Goal: Task Accomplishment & Management: Manage account settings

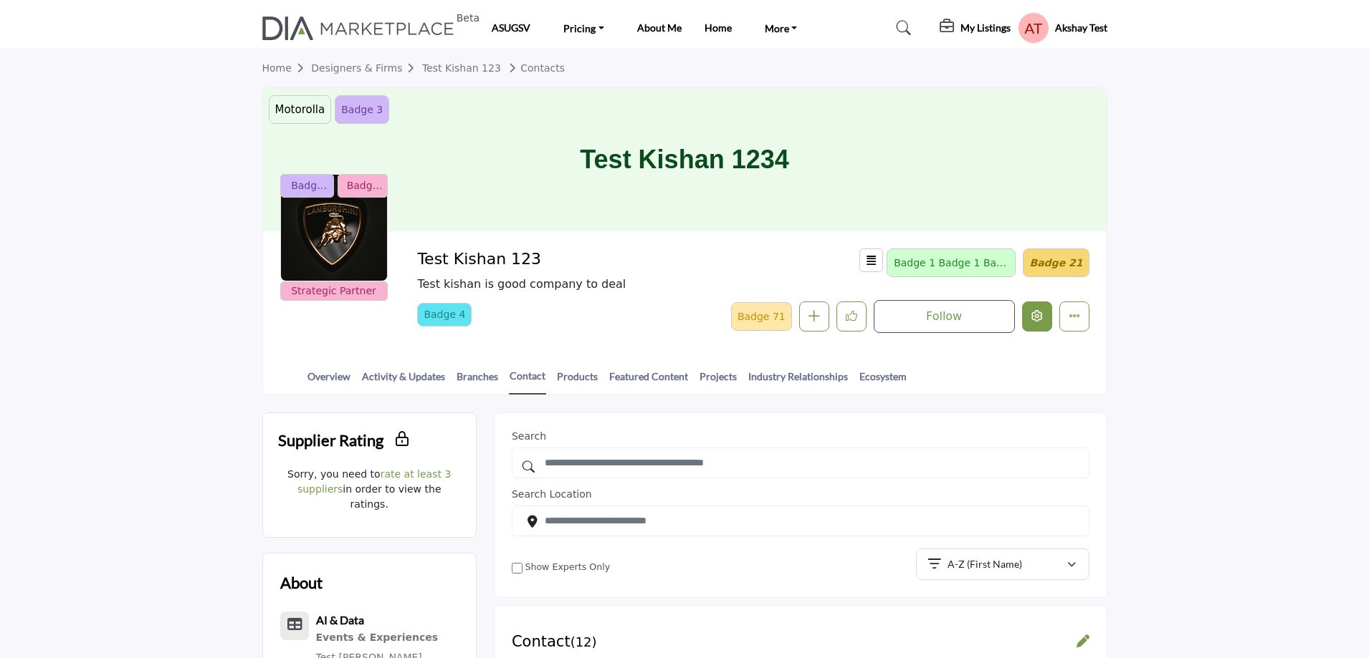
click at [1033, 320] on icon "Edit company" at bounding box center [1036, 315] width 11 height 11
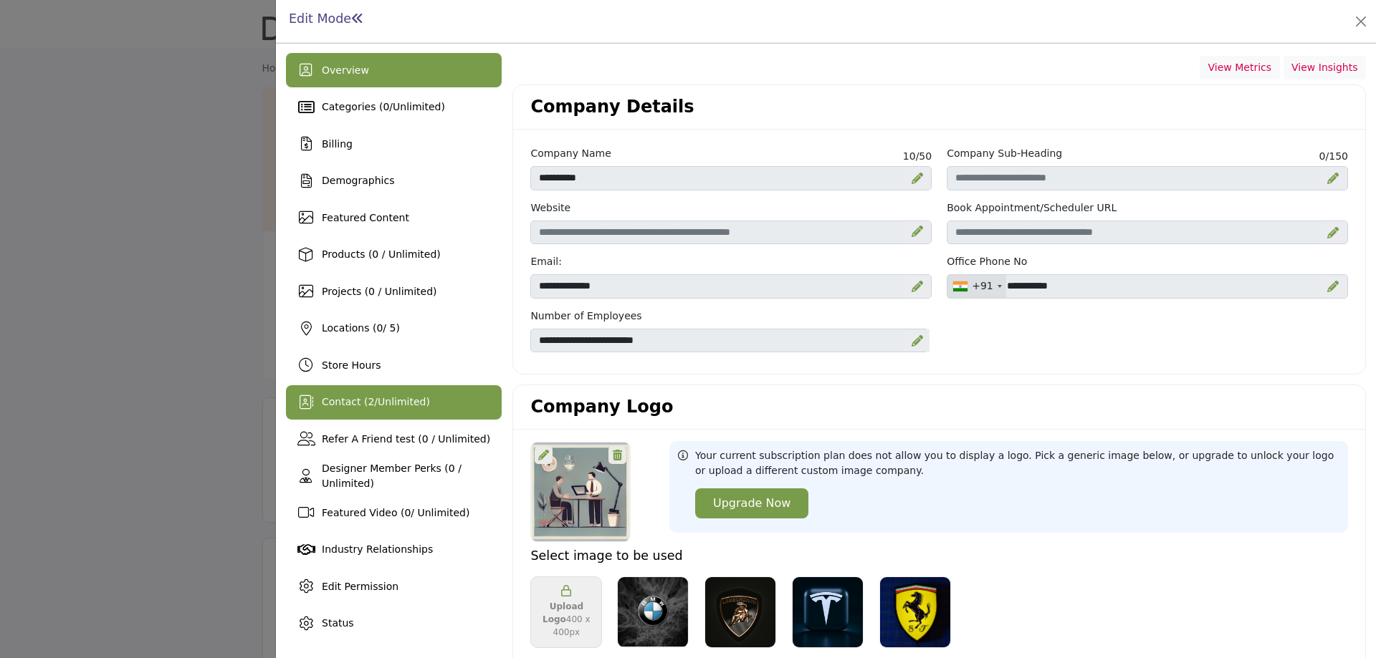
click at [368, 404] on span "2" at bounding box center [371, 401] width 6 height 11
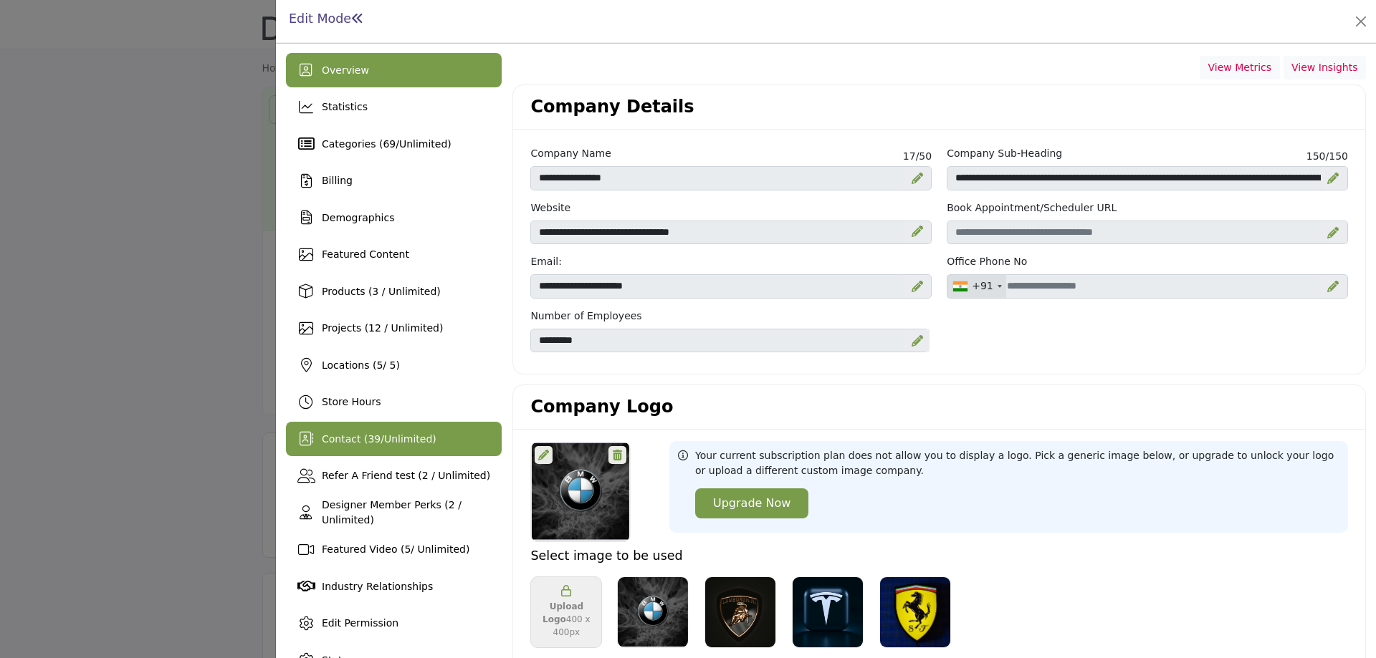
click at [369, 436] on span "39" at bounding box center [374, 438] width 13 height 11
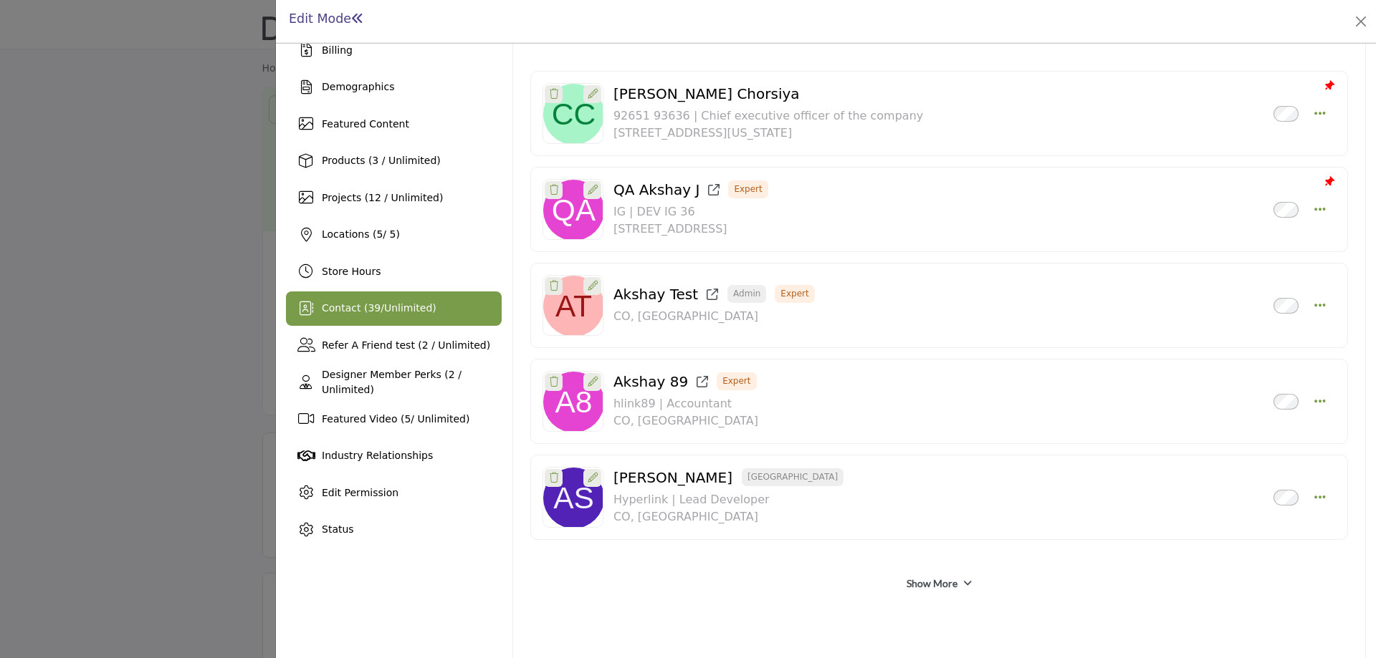
scroll to position [198, 0]
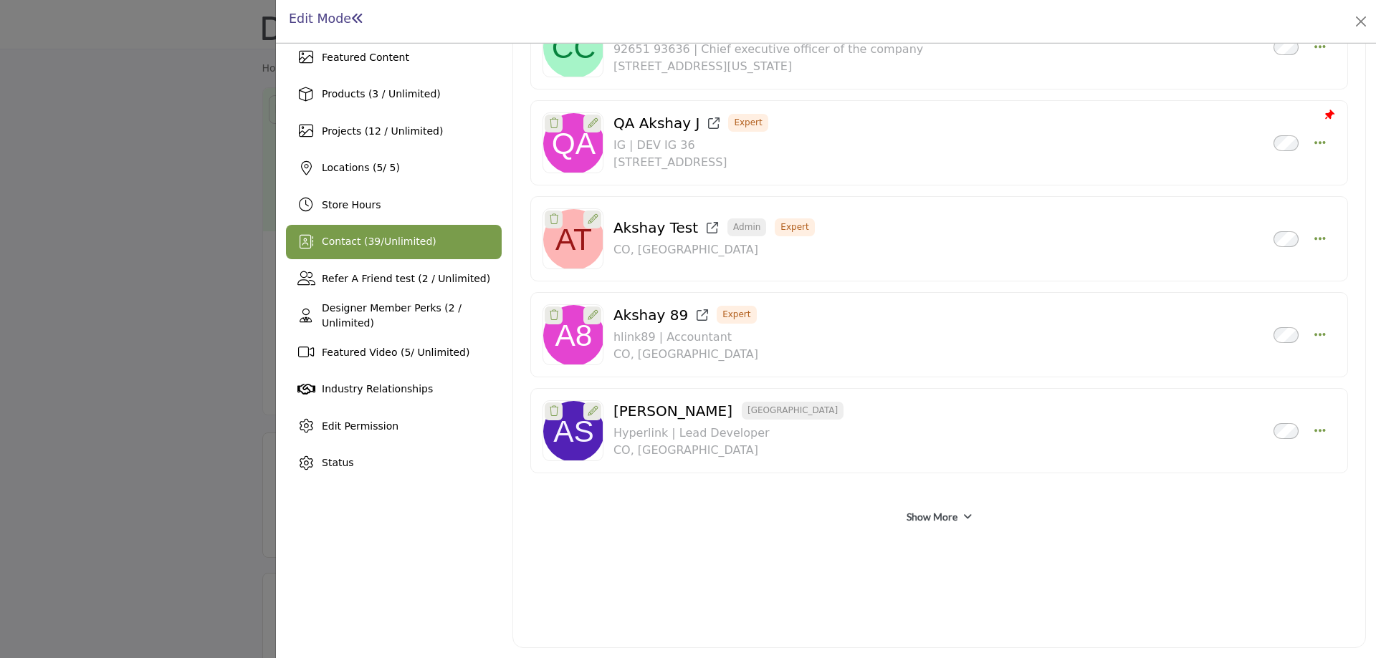
click at [942, 515] on link "Show More" at bounding box center [931, 517] width 51 height 14
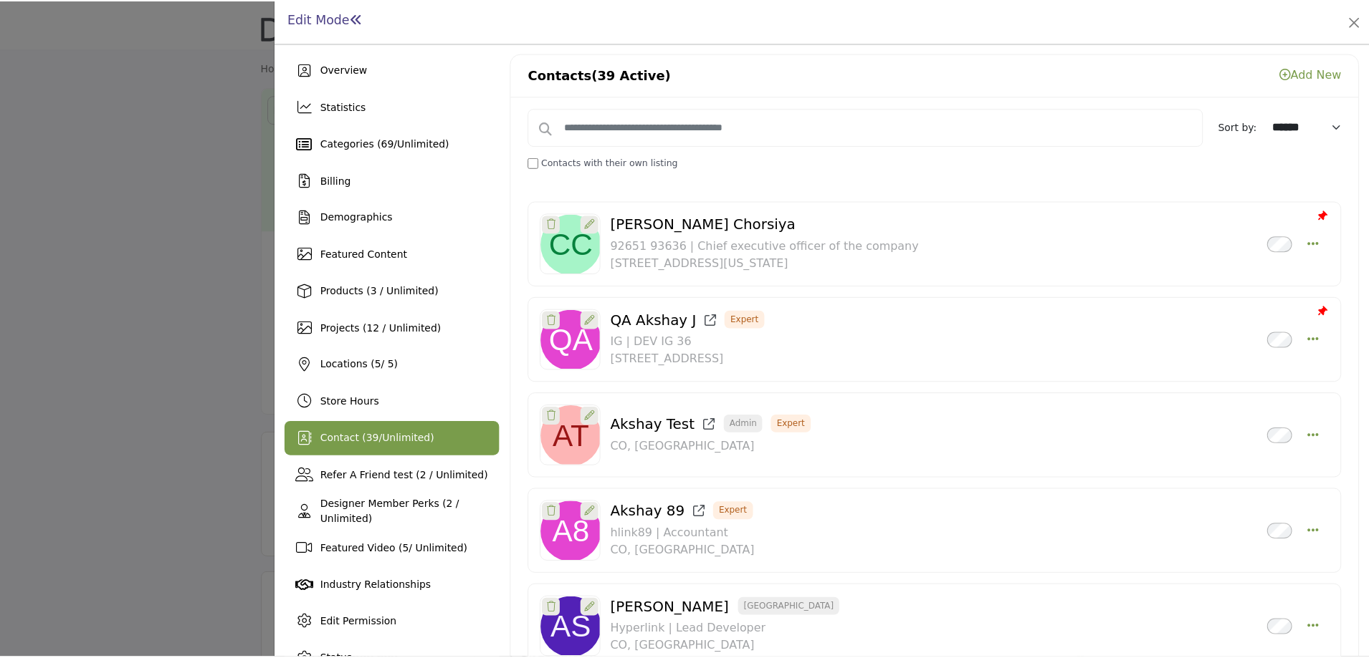
scroll to position [0, 0]
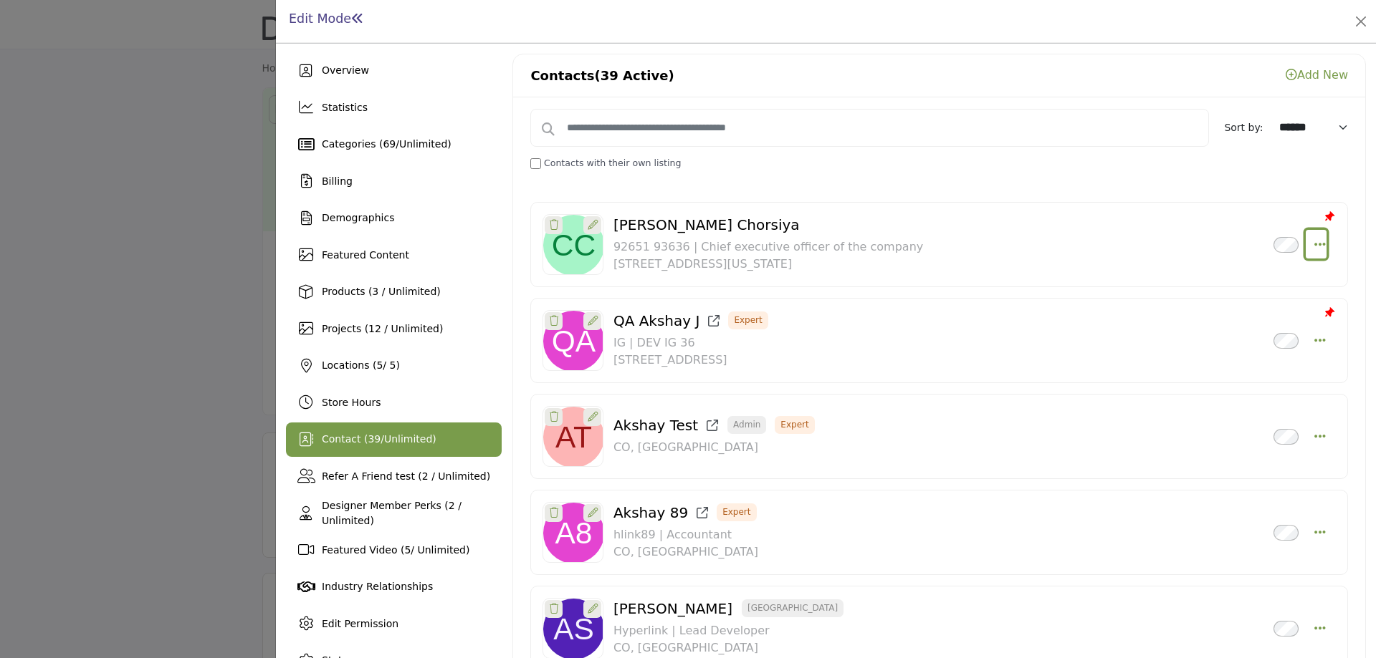
click at [1314, 242] on icon "Select Droddown options" at bounding box center [1319, 244] width 11 height 13
click at [1245, 378] on link "Make Admin" at bounding box center [1250, 381] width 139 height 26
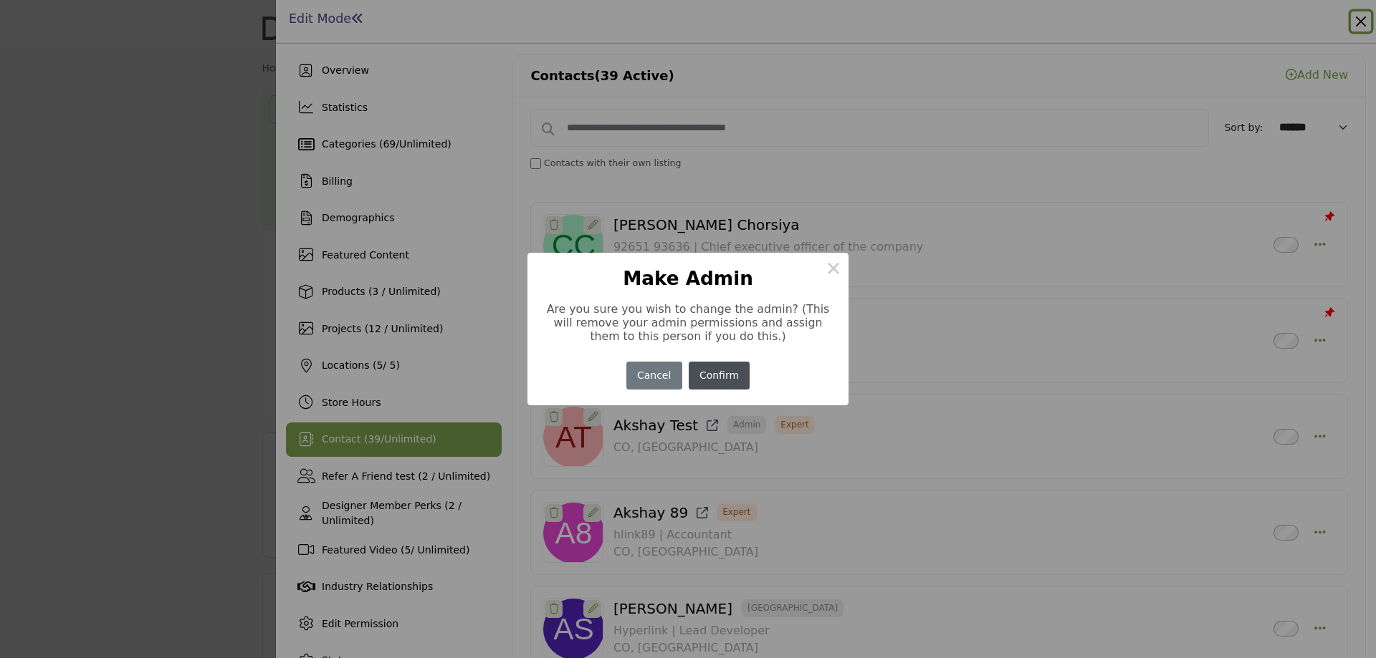
click at [730, 373] on button "Confirm" at bounding box center [720, 376] width 62 height 28
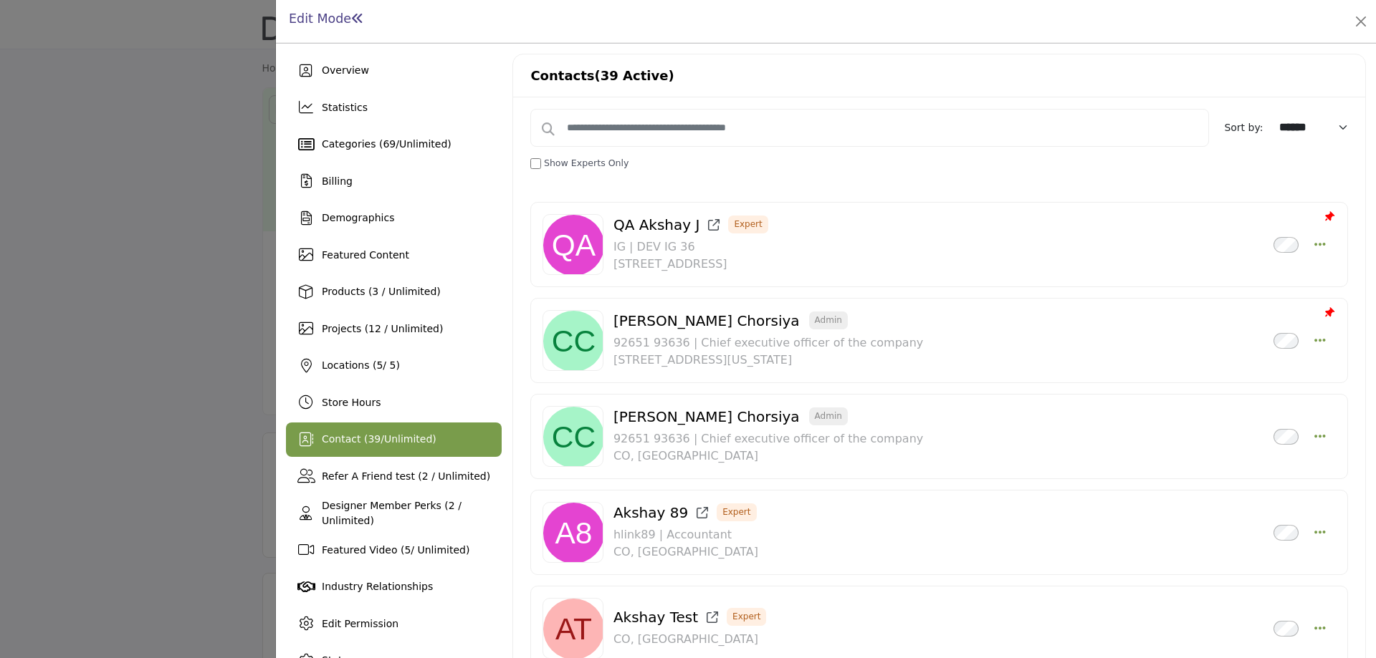
click at [90, 278] on div at bounding box center [688, 329] width 1376 height 658
